Goal: Navigation & Orientation: Find specific page/section

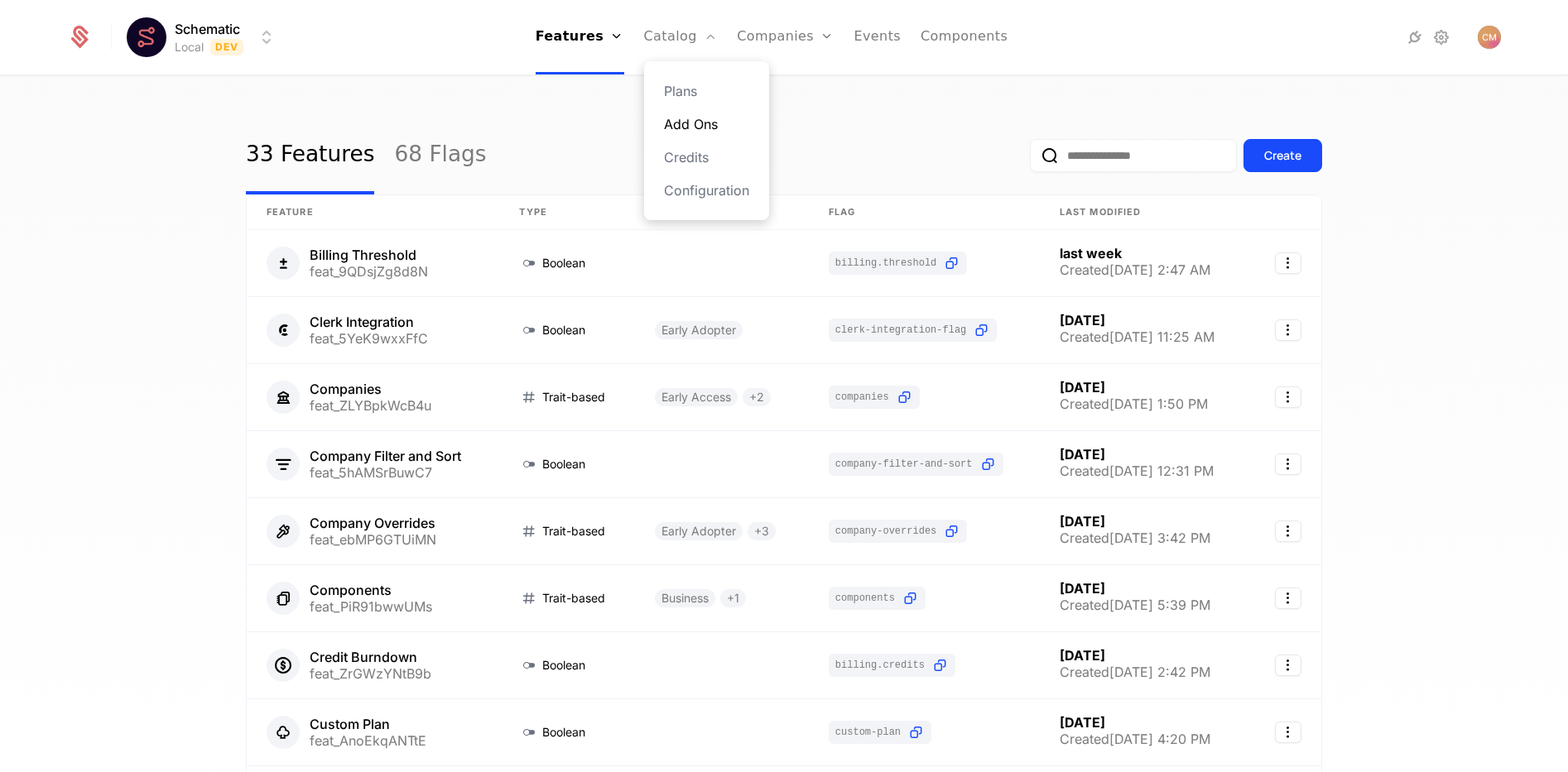
click at [694, 124] on link "Add Ons" at bounding box center [706, 125] width 85 height 20
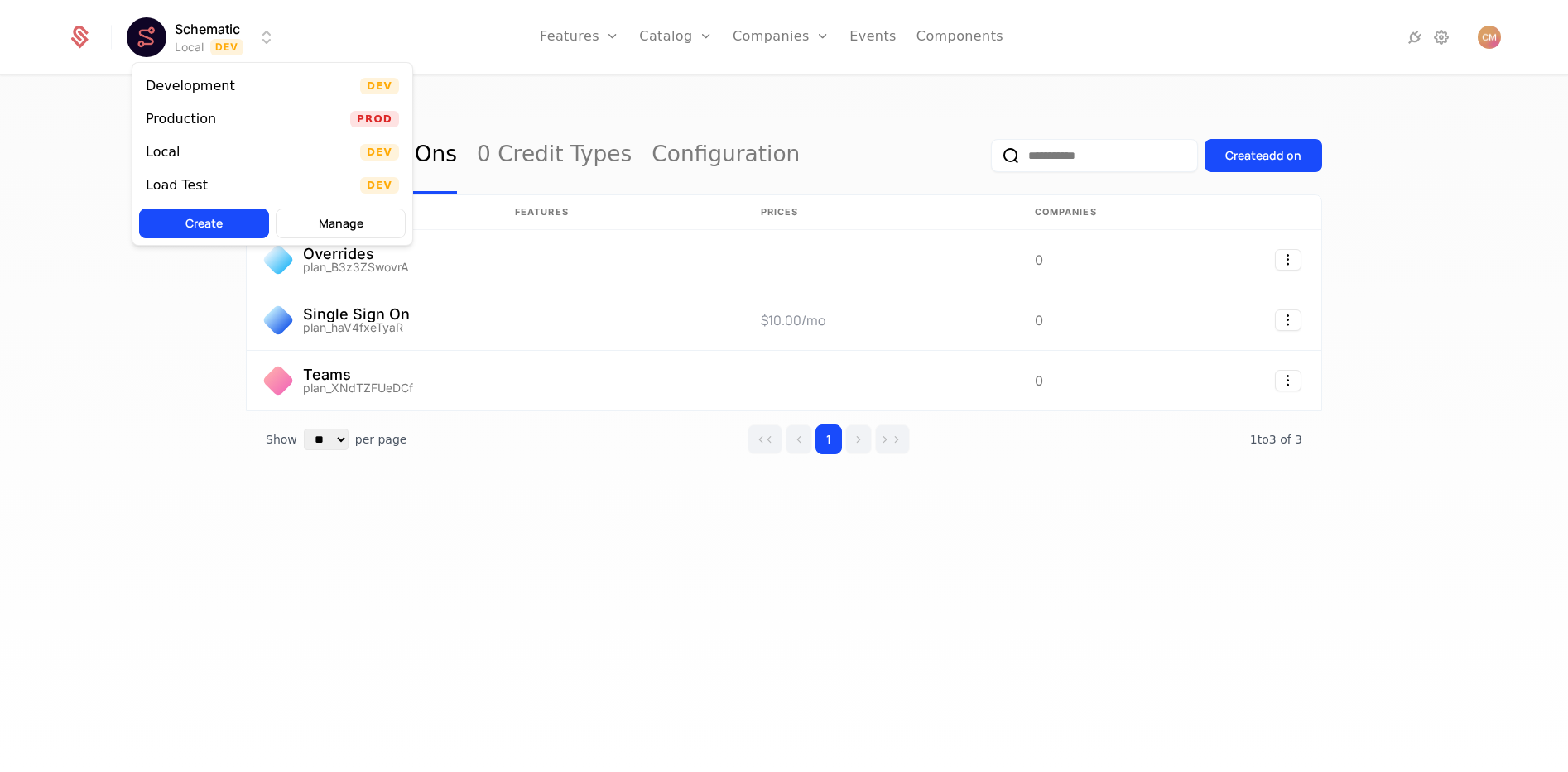
click at [215, 30] on html "Schematic Local Dev Features Features Flags Catalog Plans Add Ons Credits Confi…" at bounding box center [784, 386] width 1568 height 772
click at [231, 151] on div "Local Dev" at bounding box center [271, 152] width 280 height 33
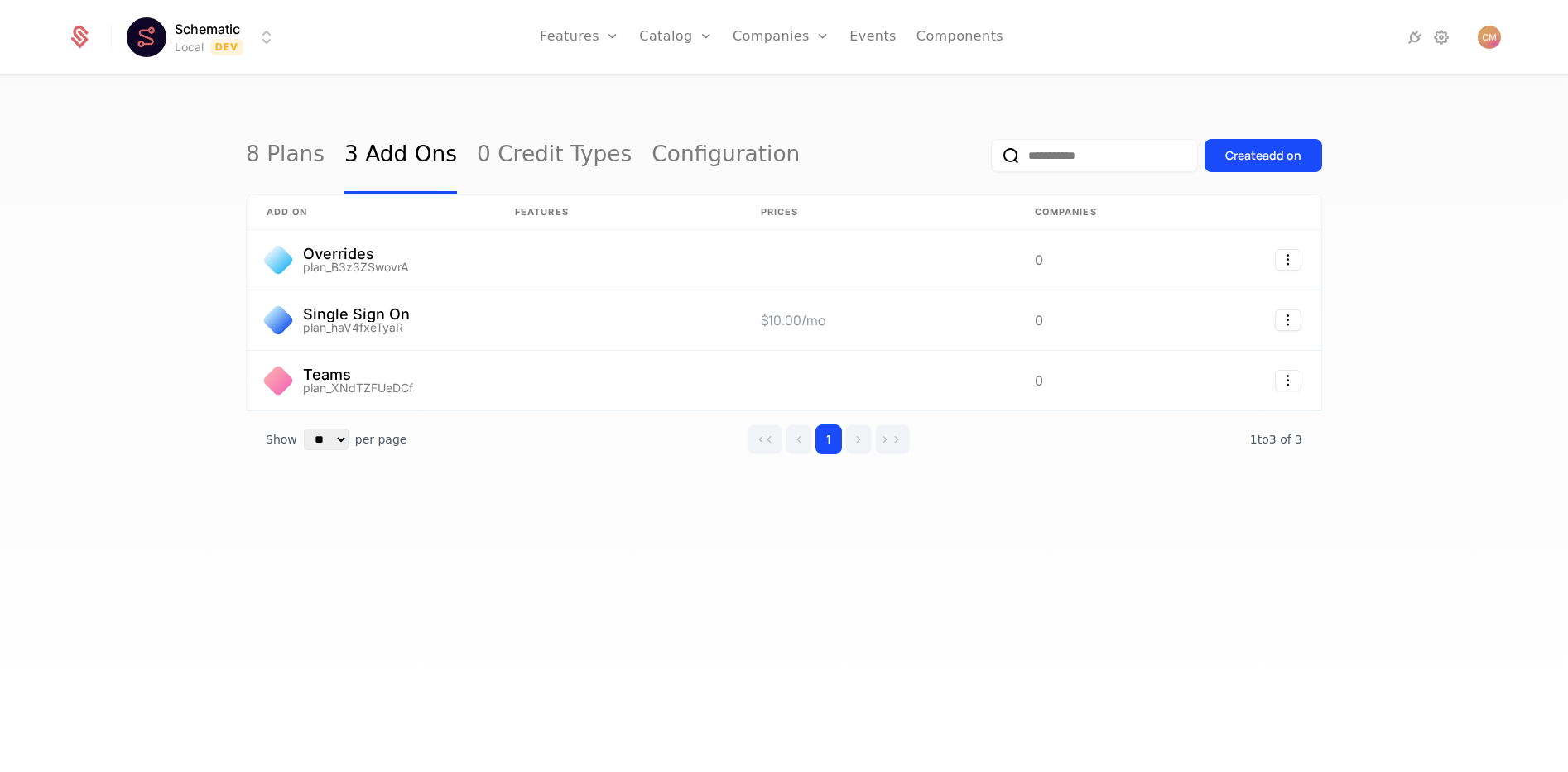
click at [215, 34] on html "Schematic Local Dev Features Features Flags Catalog Plans Add Ons Credits Confi…" at bounding box center [784, 386] width 1568 height 772
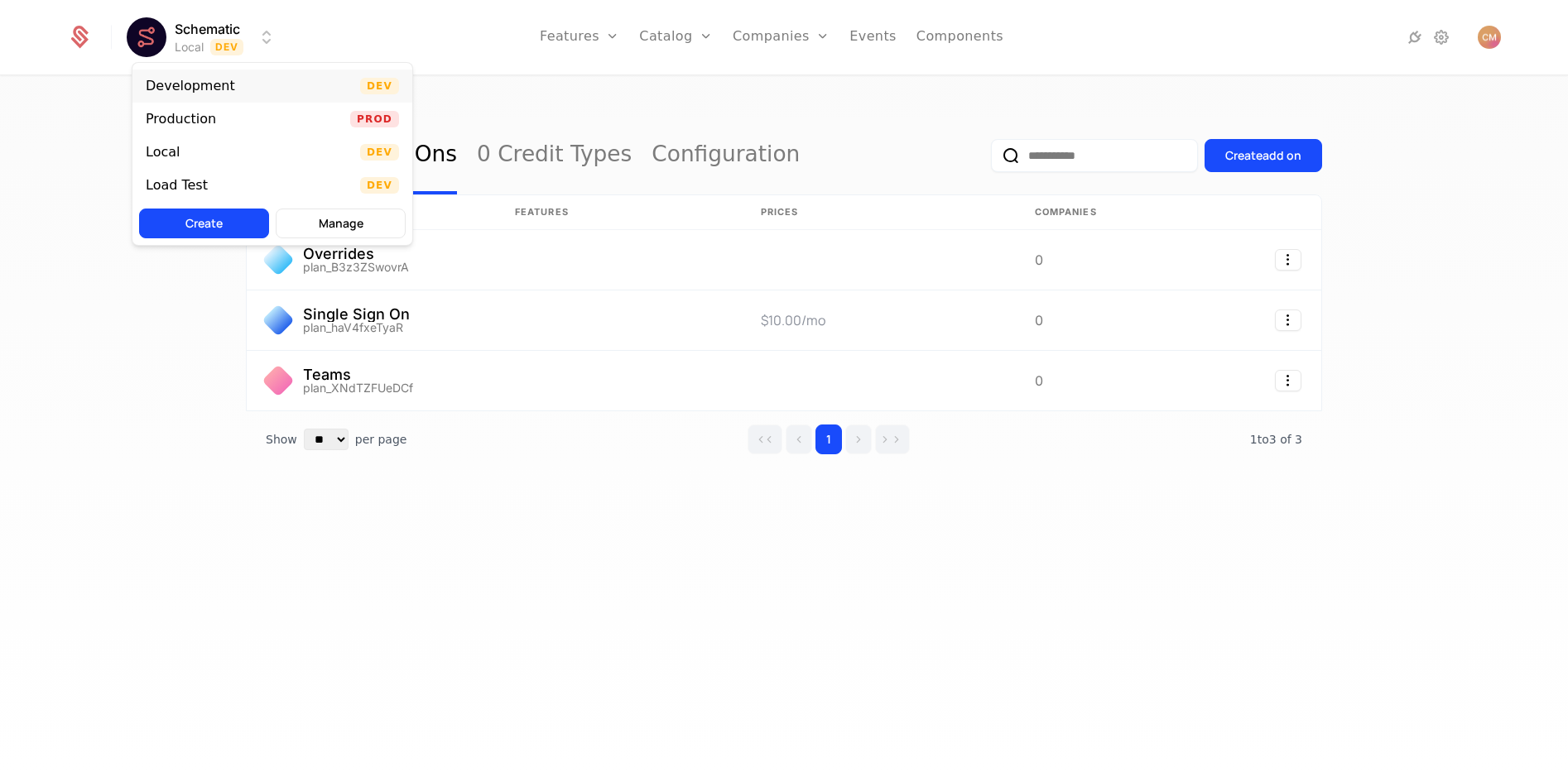
click at [222, 94] on div "Development Dev" at bounding box center [271, 86] width 280 height 33
click at [218, 46] on html "Schematic Development Dev Features Features Flags Catalog Plans Add Ons Credits…" at bounding box center [784, 386] width 1568 height 772
click at [227, 121] on div "Production Prod" at bounding box center [271, 119] width 280 height 33
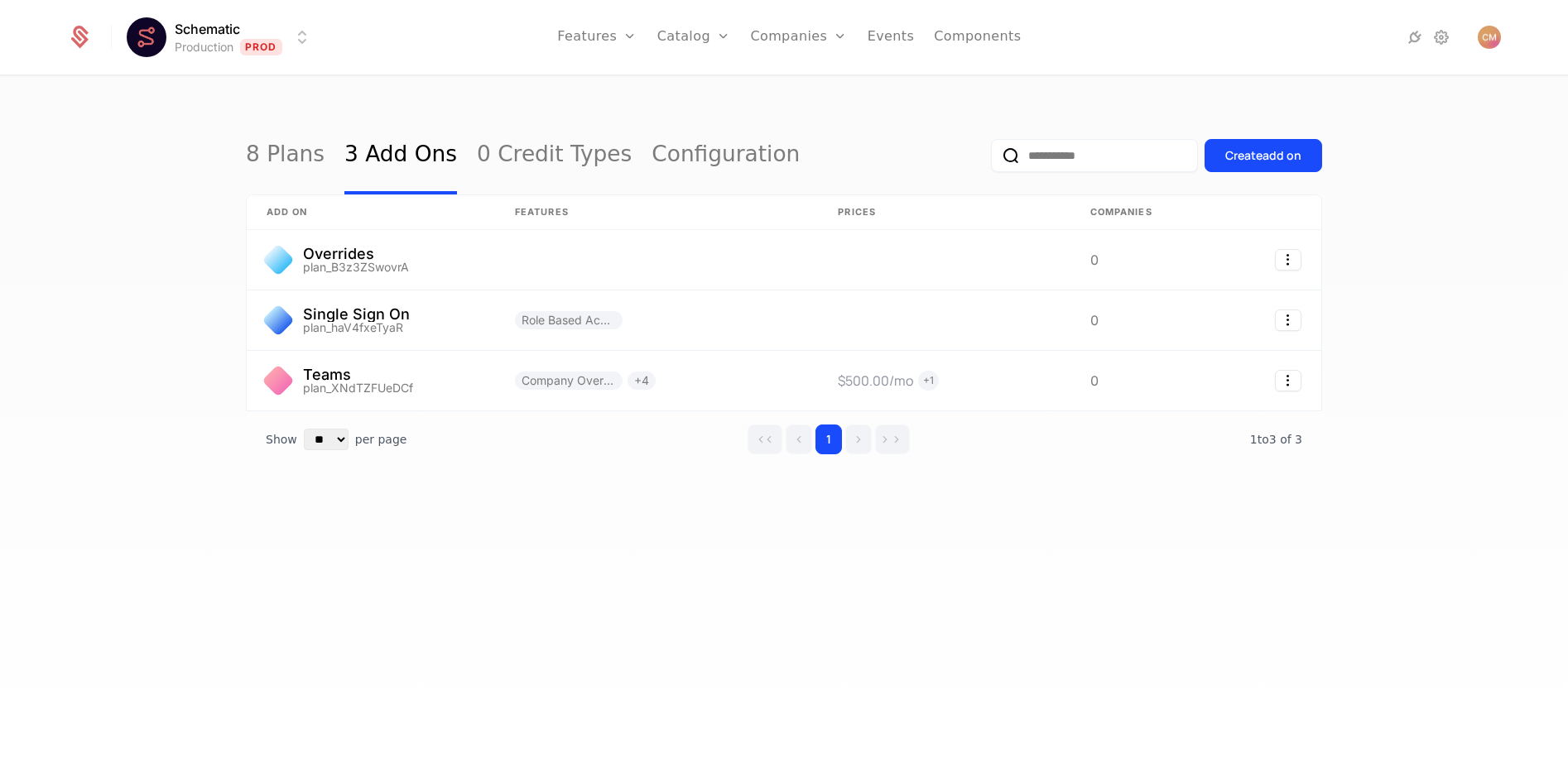
click at [219, 31] on html "Schematic Production Prod Features Features Flags Catalog Plans Add Ons Credits…" at bounding box center [784, 386] width 1568 height 772
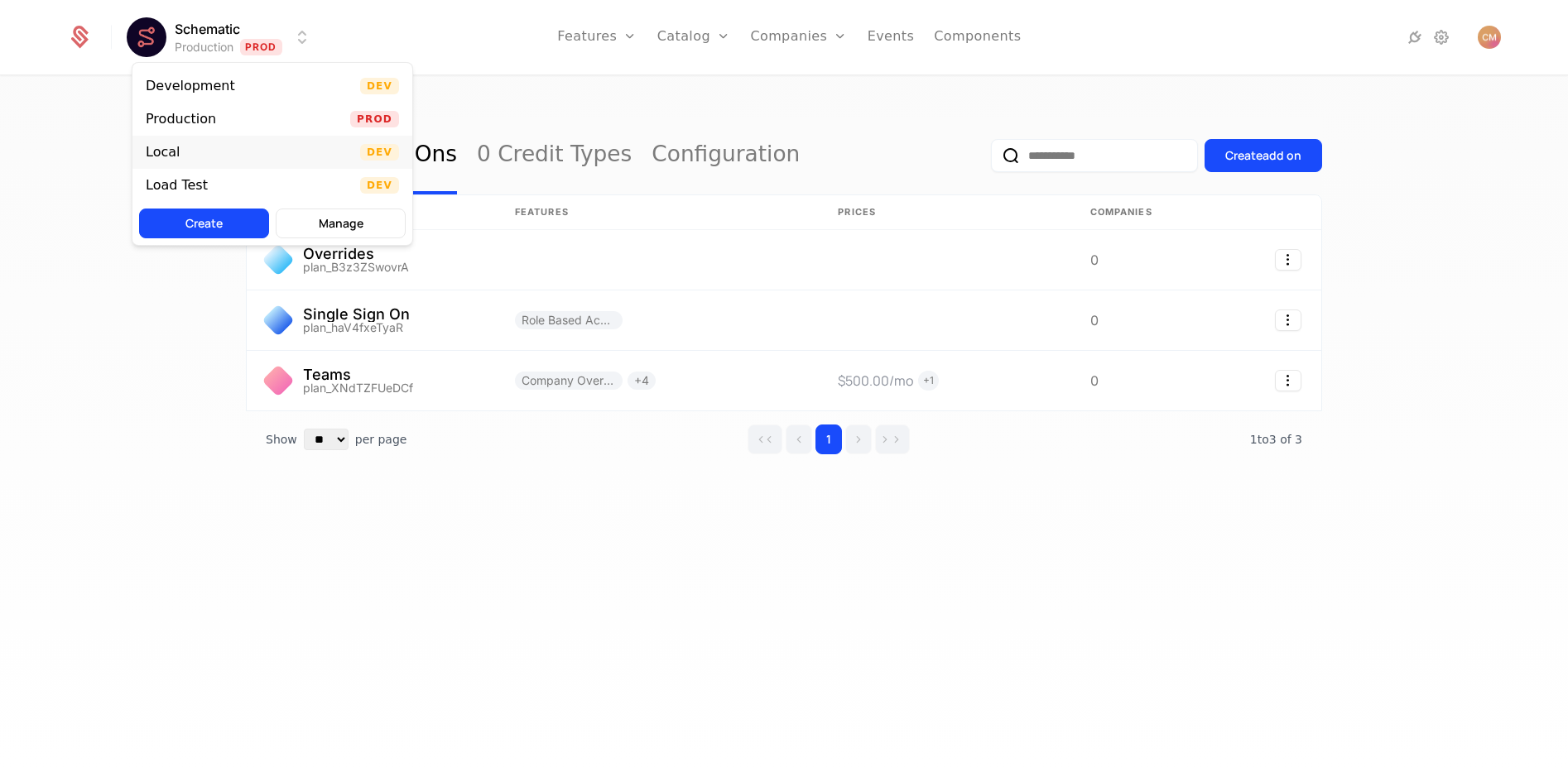
click at [216, 149] on div "Local Dev" at bounding box center [271, 152] width 280 height 33
click at [215, 37] on html "Schematic Local Dev Features Features Flags Catalog Plans Add Ons Credits Confi…" at bounding box center [784, 386] width 1568 height 772
click at [202, 180] on div "Load Test" at bounding box center [177, 185] width 62 height 13
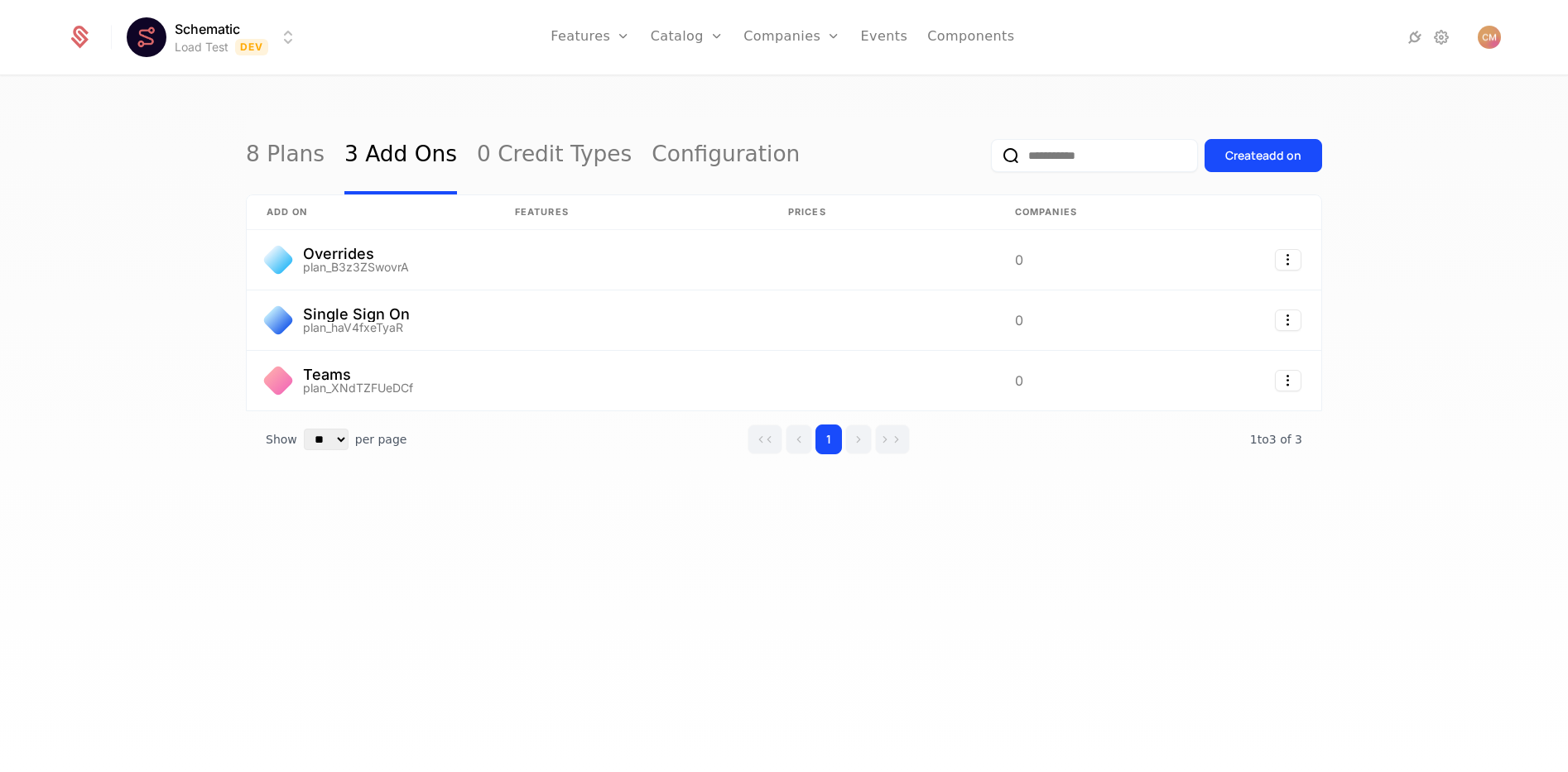
click at [209, 29] on html "Schematic Load Test Dev Features Features Flags Catalog Plans Add Ons Credits C…" at bounding box center [784, 386] width 1568 height 772
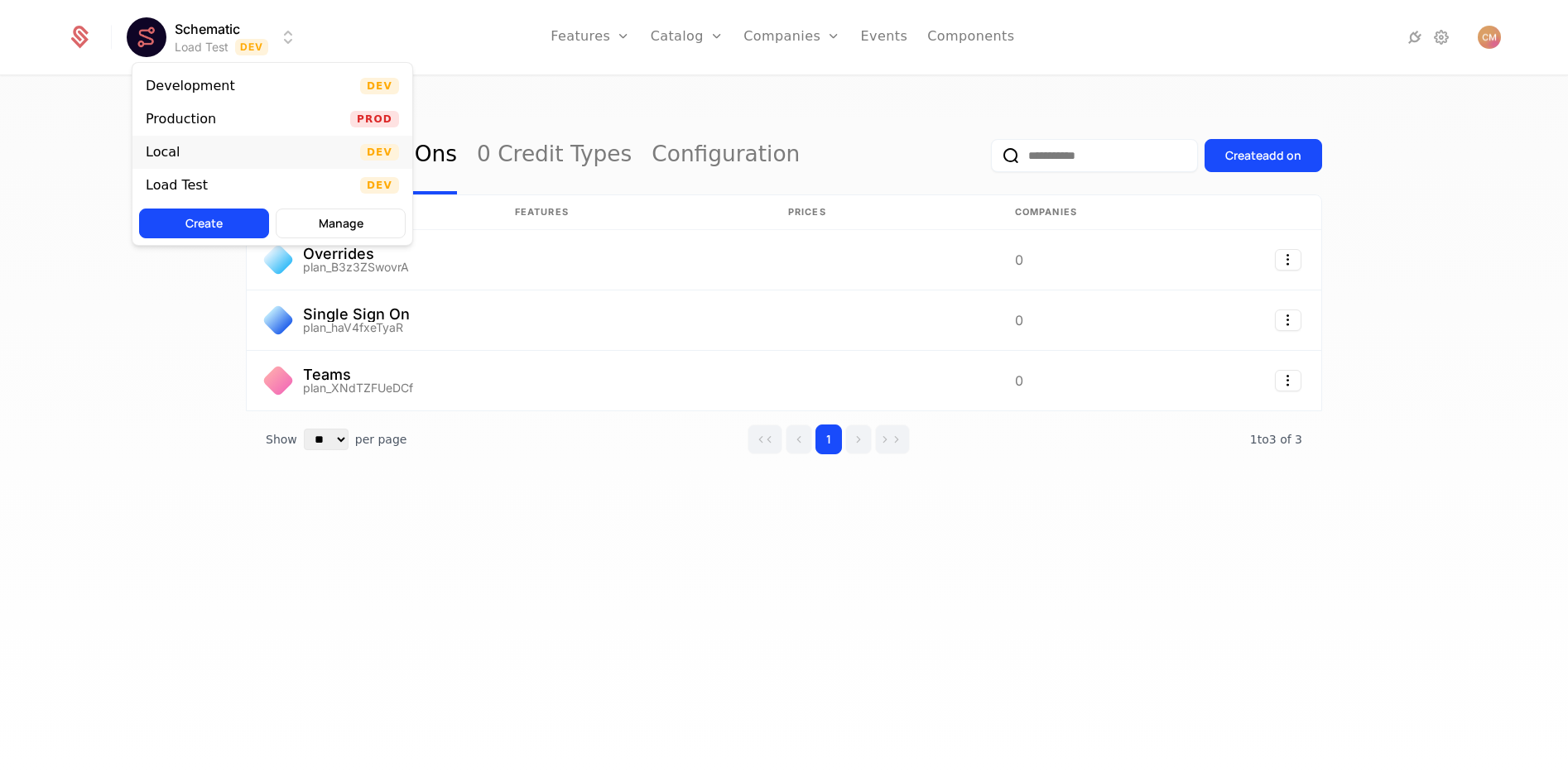
click at [201, 153] on div "Local Dev" at bounding box center [271, 152] width 280 height 33
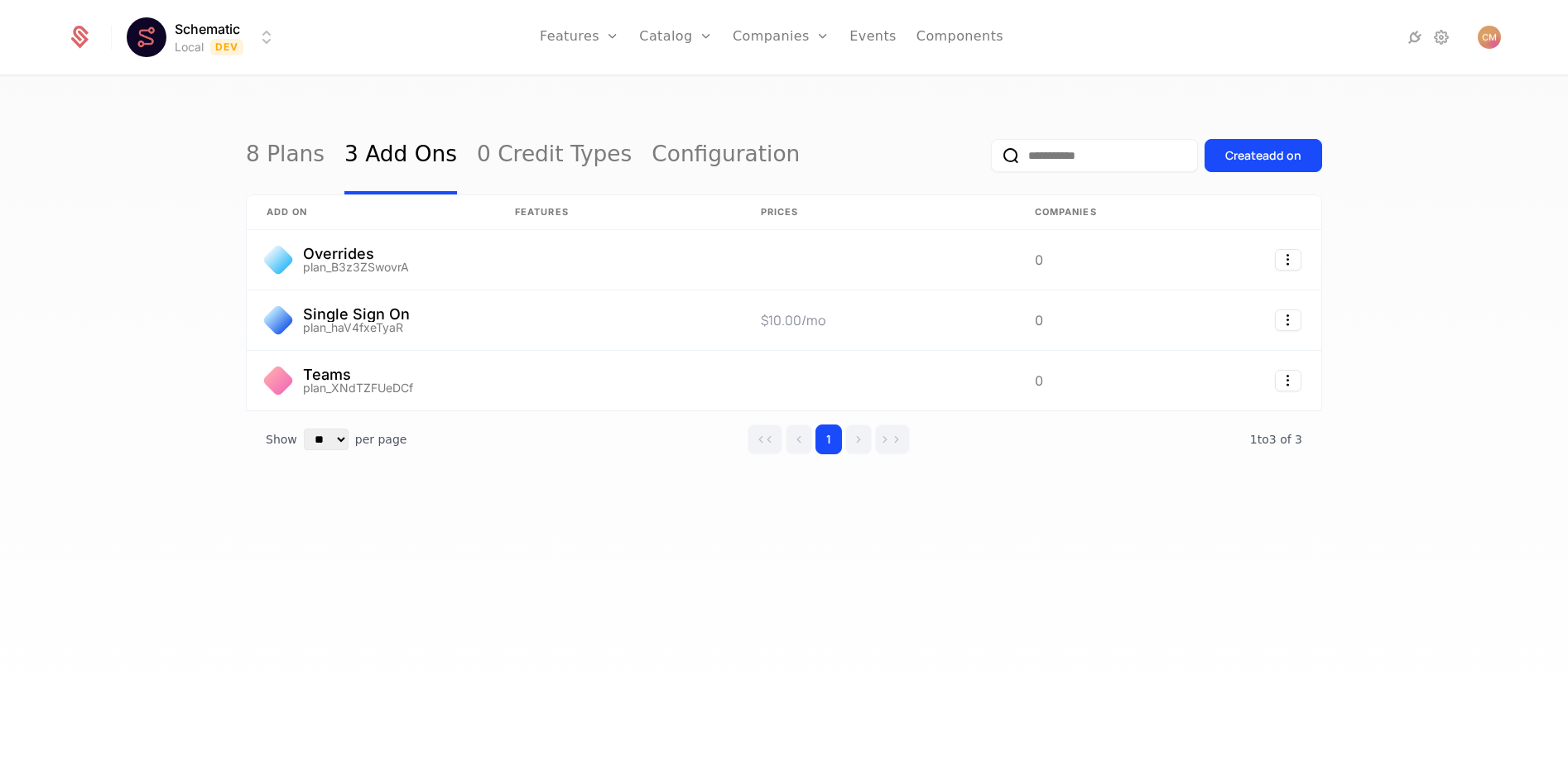
click at [207, 443] on div "8 Plans 3 Add Ons 0 Credit Types Configuration Create add on add on Features Pr…" at bounding box center [784, 429] width 1568 height 705
